Goal: Task Accomplishment & Management: Manage account settings

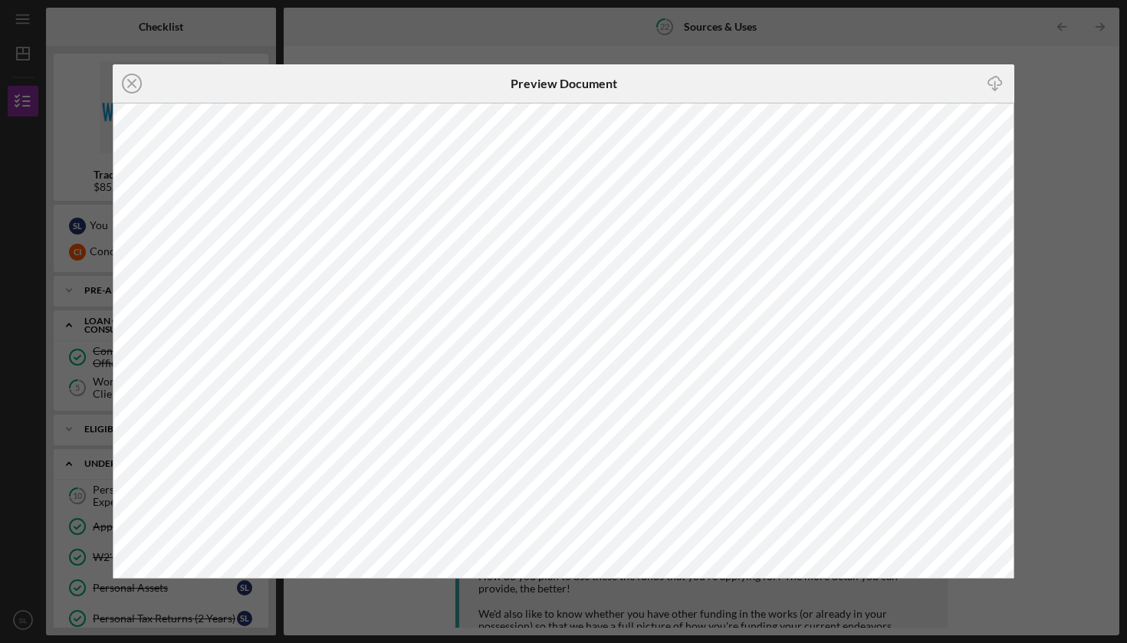
scroll to position [363, 0]
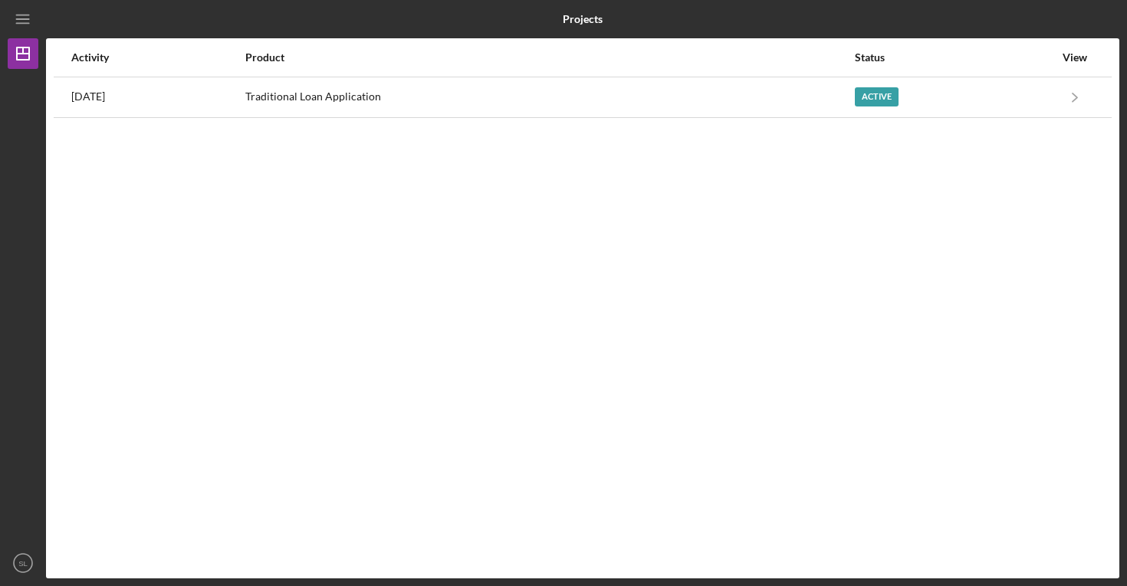
click at [675, 123] on div "Activity Product Status View [DATE] Traditional Loan Application Active Icon/Na…" at bounding box center [582, 308] width 1073 height 540
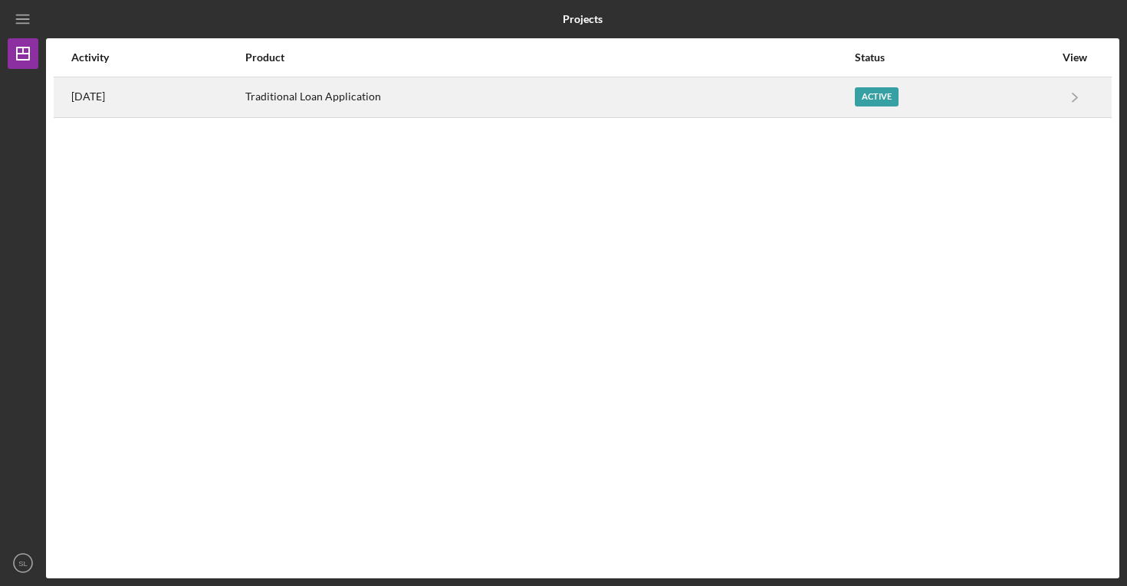
click at [678, 113] on div "Traditional Loan Application" at bounding box center [549, 97] width 608 height 38
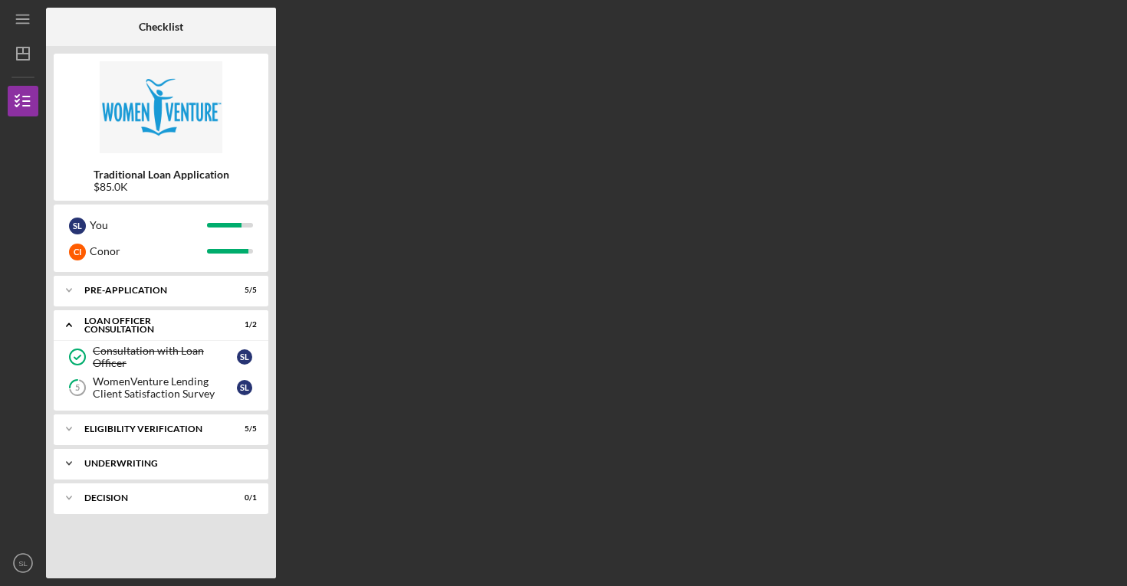
click at [136, 461] on div "Underwriting" at bounding box center [166, 463] width 165 height 9
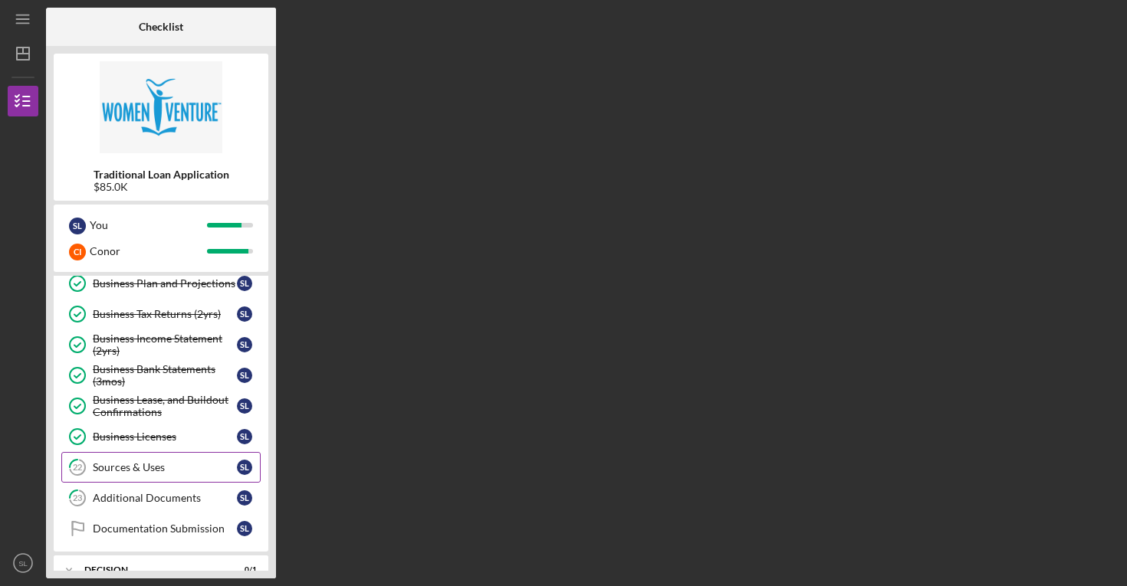
scroll to position [421, 0]
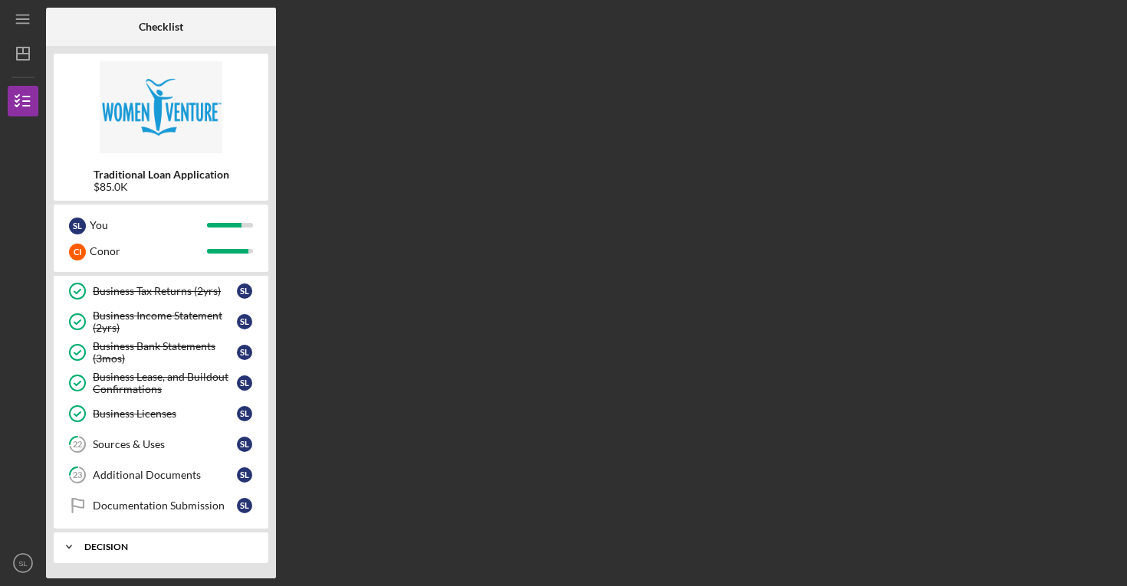
click at [133, 544] on div "Decision" at bounding box center [166, 547] width 165 height 9
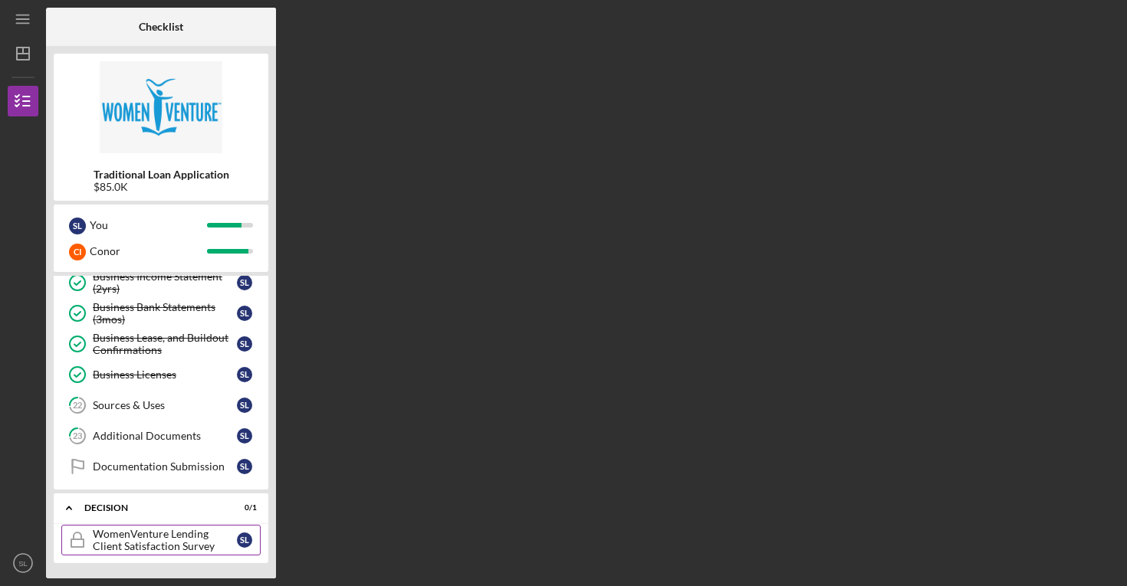
scroll to position [458, 0]
click at [133, 544] on div "WomenVenture Lending Client Satisfaction Survey" at bounding box center [165, 540] width 144 height 25
